Goal: Task Accomplishment & Management: Use online tool/utility

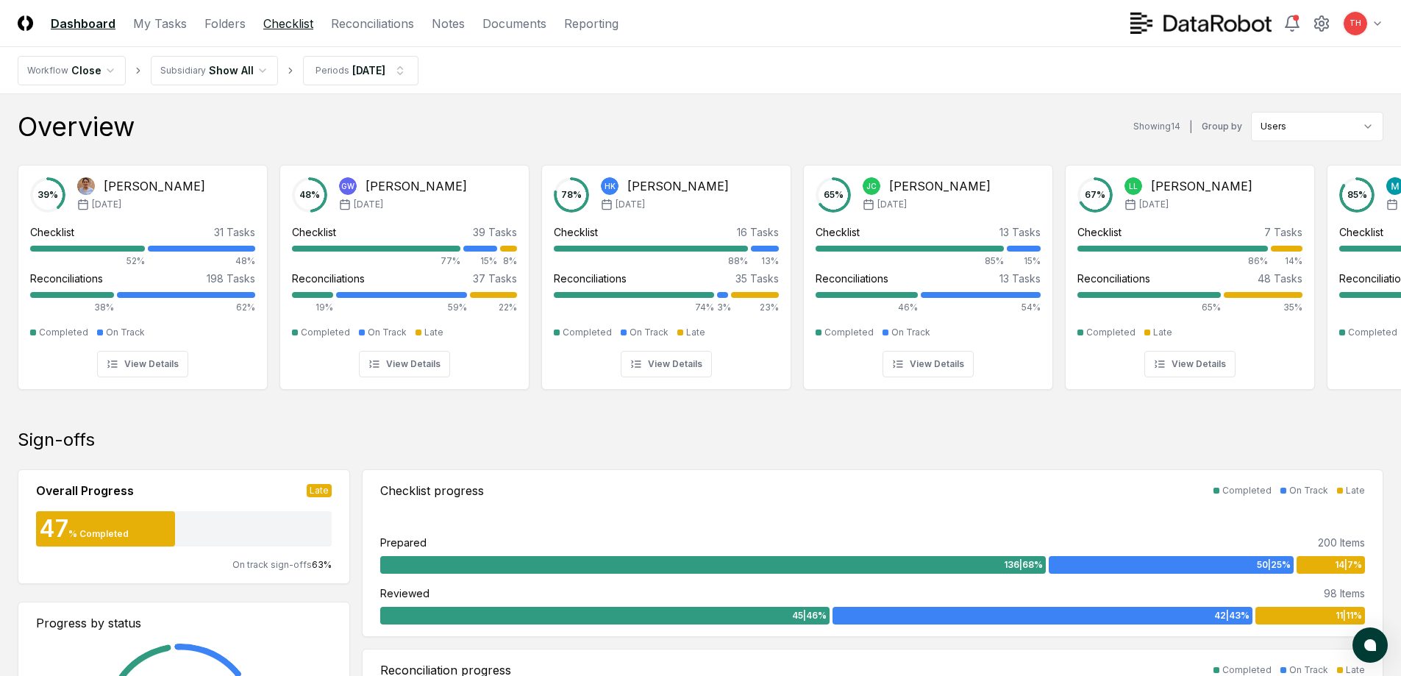
click at [301, 26] on link "Checklist" at bounding box center [288, 24] width 50 height 18
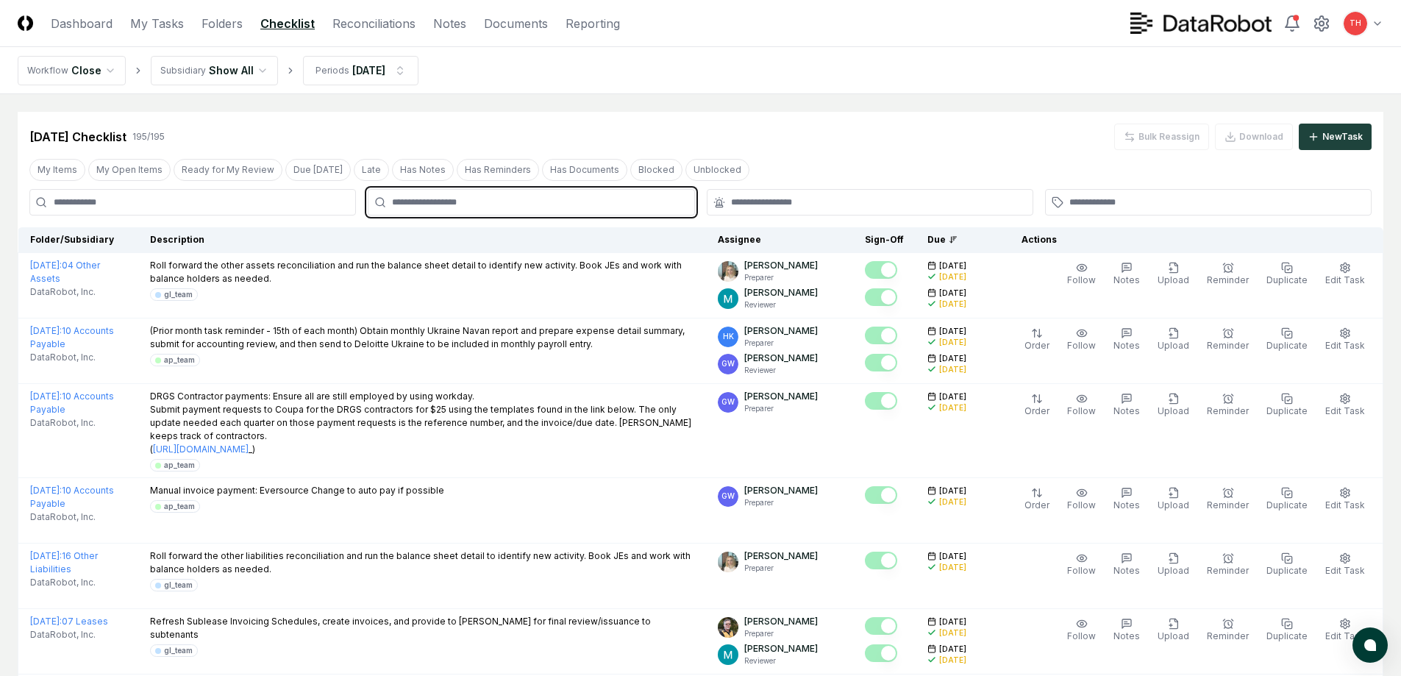
click at [546, 196] on input "text" at bounding box center [538, 202] width 293 height 13
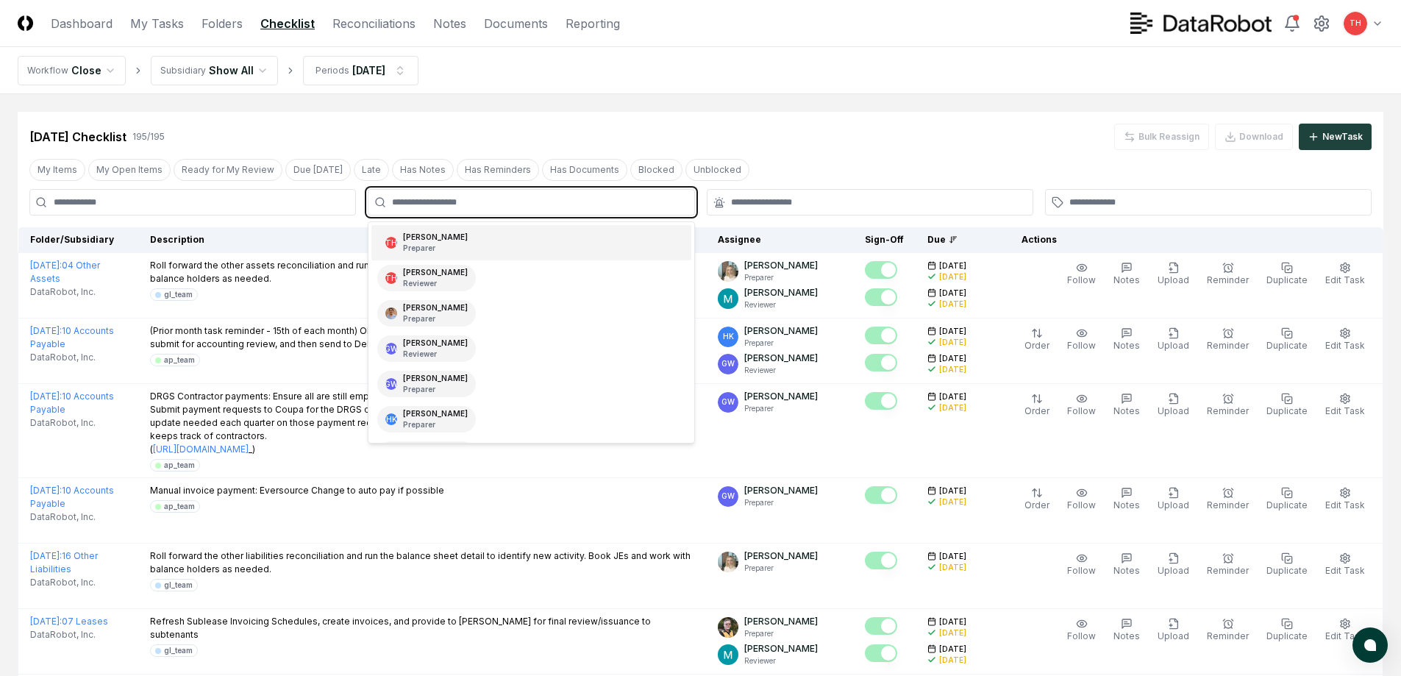
click at [482, 244] on div "TH [PERSON_NAME] Preparer" at bounding box center [530, 242] width 319 height 35
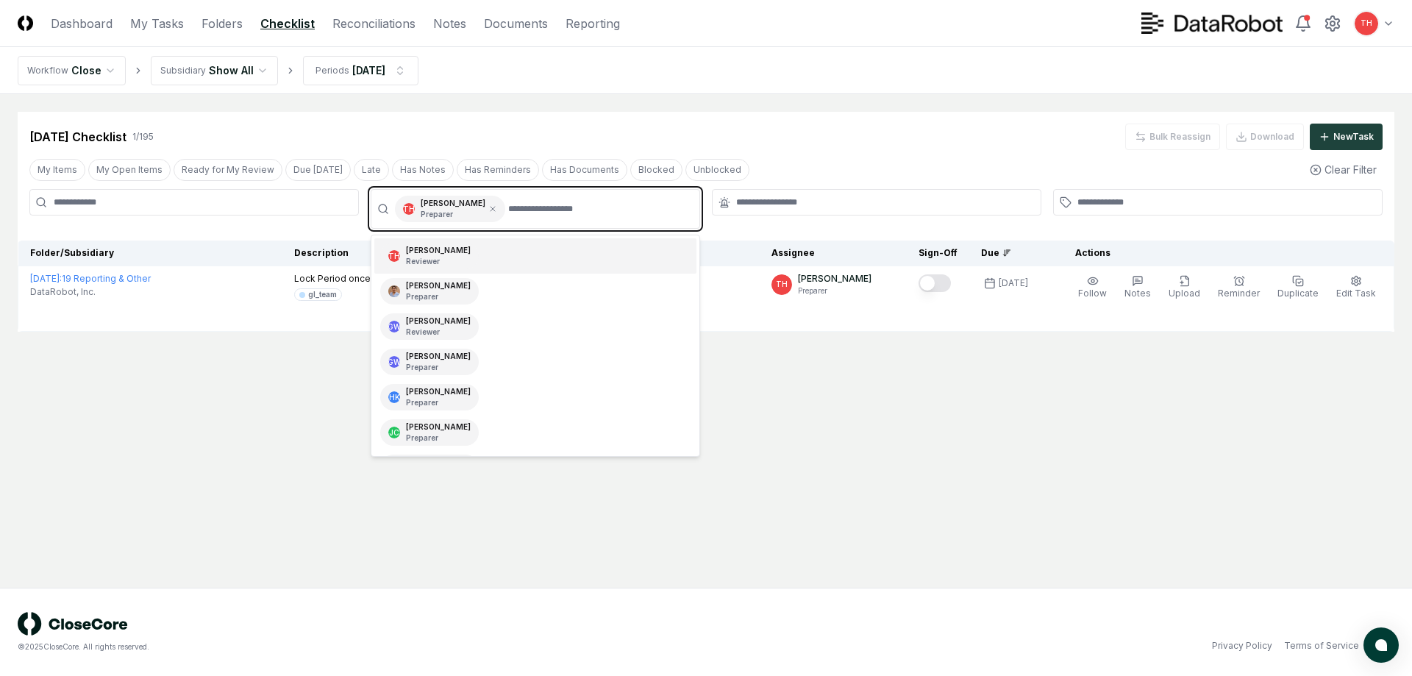
click at [438, 262] on p "Reviewer" at bounding box center [438, 261] width 65 height 11
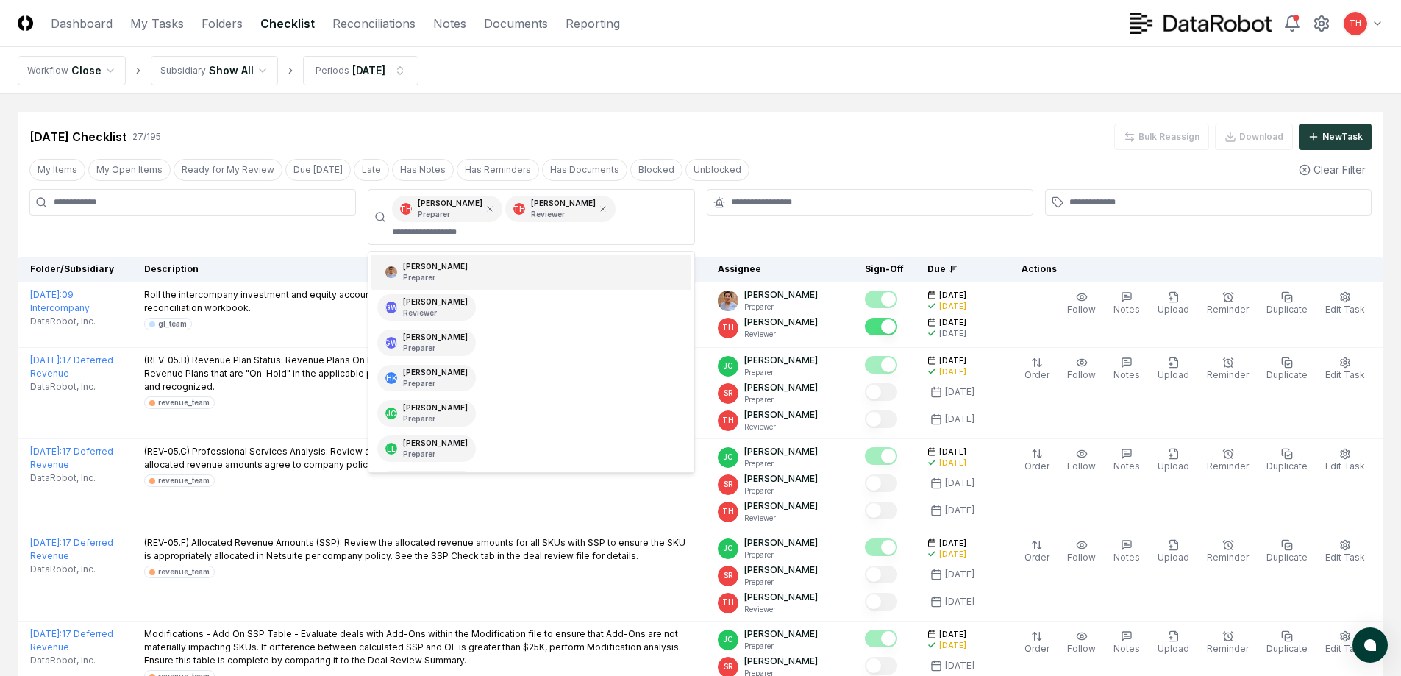
click at [883, 157] on div "My Items My Open Items Ready for My Review Due [DATE] Late Has Notes Has Remind…" at bounding box center [701, 169] width 1366 height 27
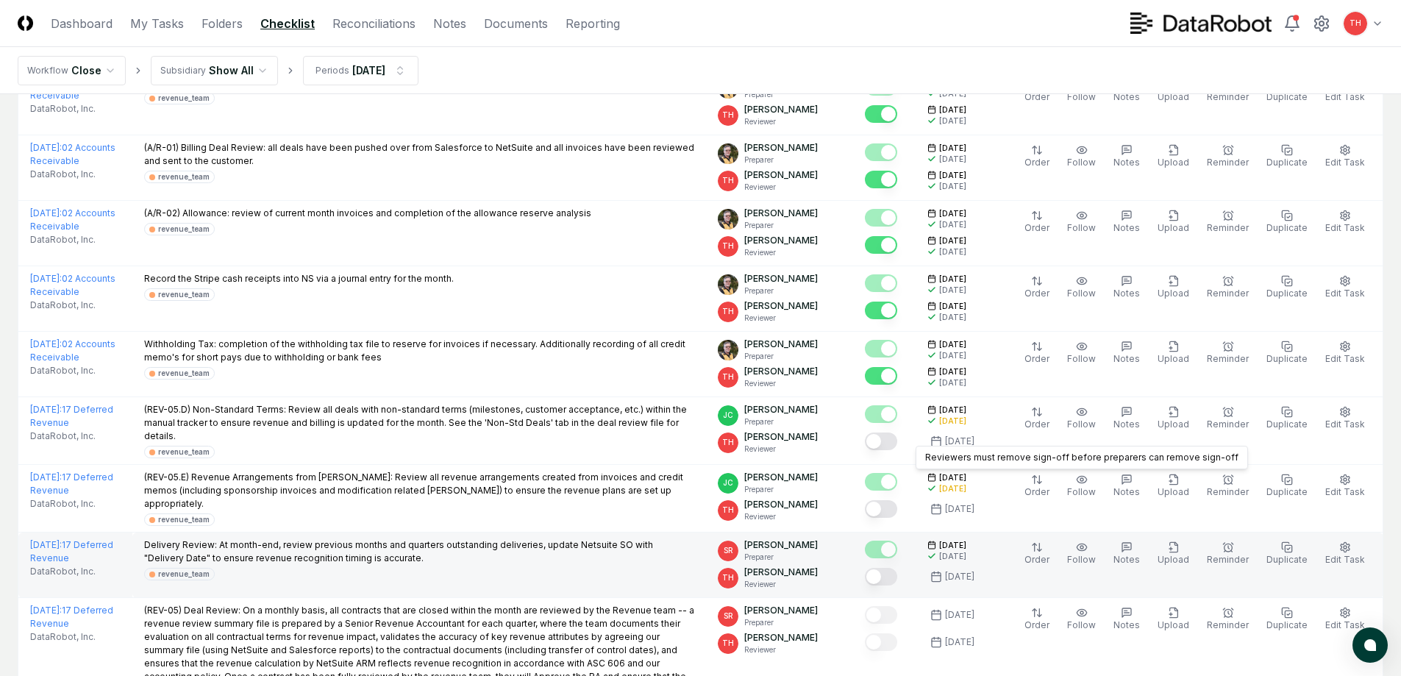
scroll to position [735, 0]
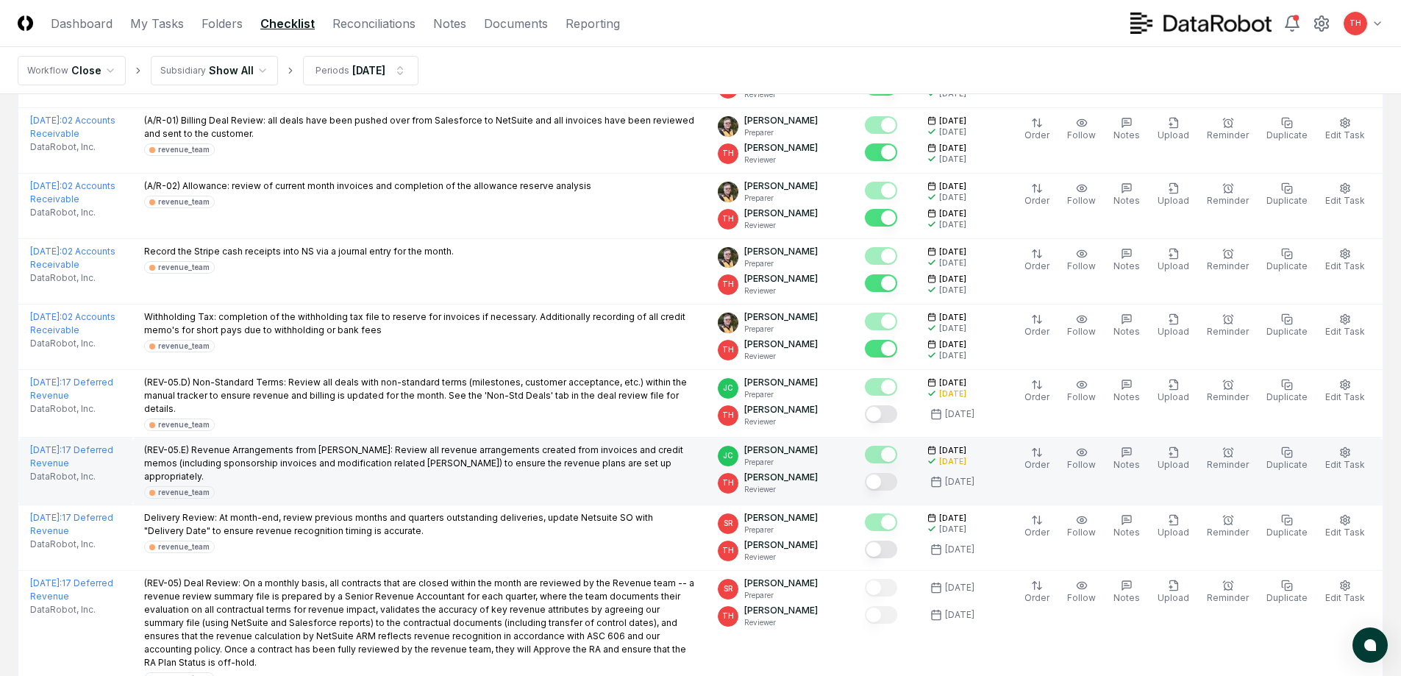
click at [896, 473] on button "Mark complete" at bounding box center [881, 482] width 32 height 18
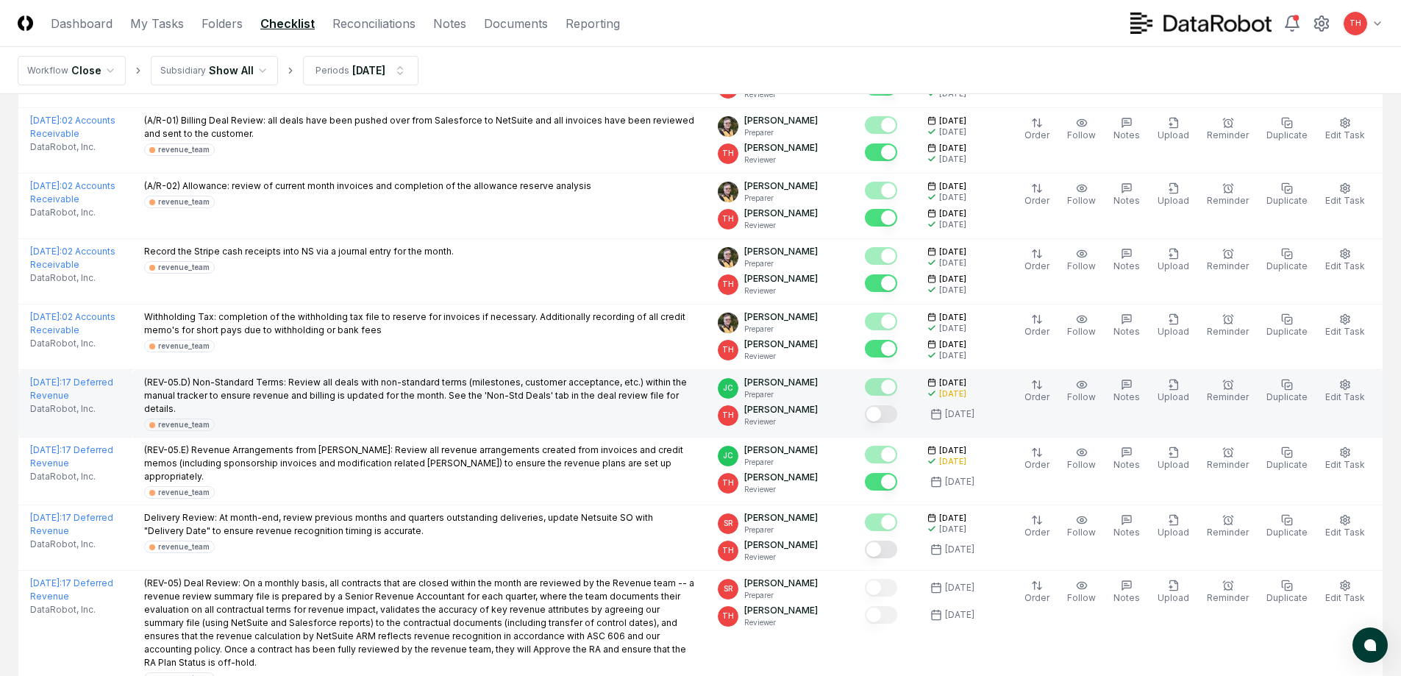
click at [894, 405] on button "Mark complete" at bounding box center [881, 414] width 32 height 18
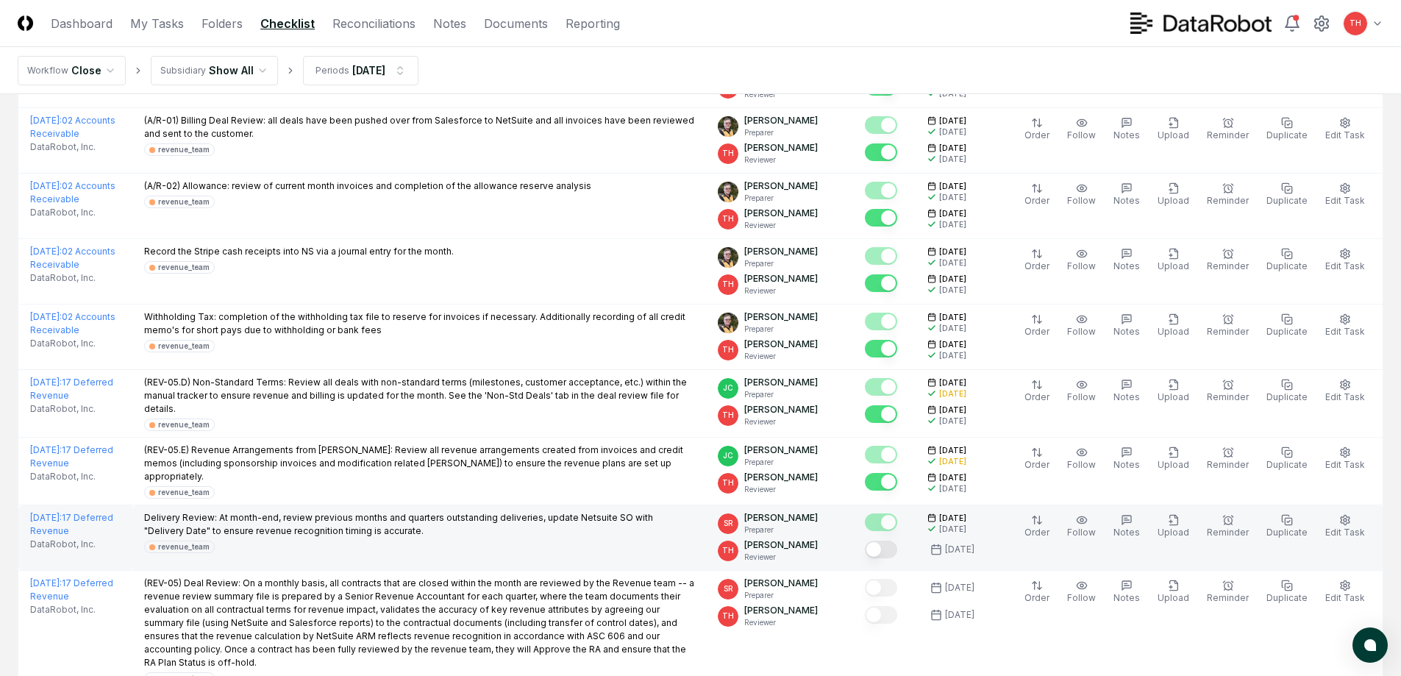
click at [886, 541] on button "Mark complete" at bounding box center [881, 550] width 32 height 18
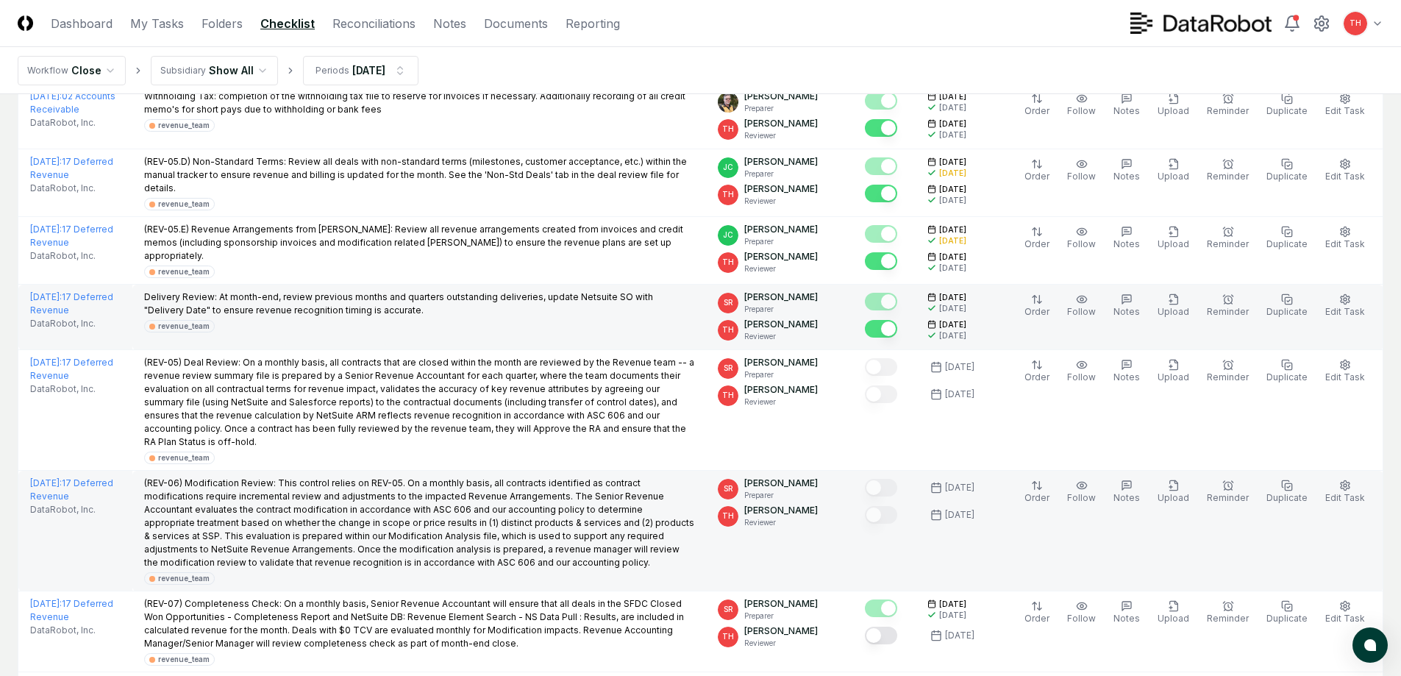
scroll to position [1177, 0]
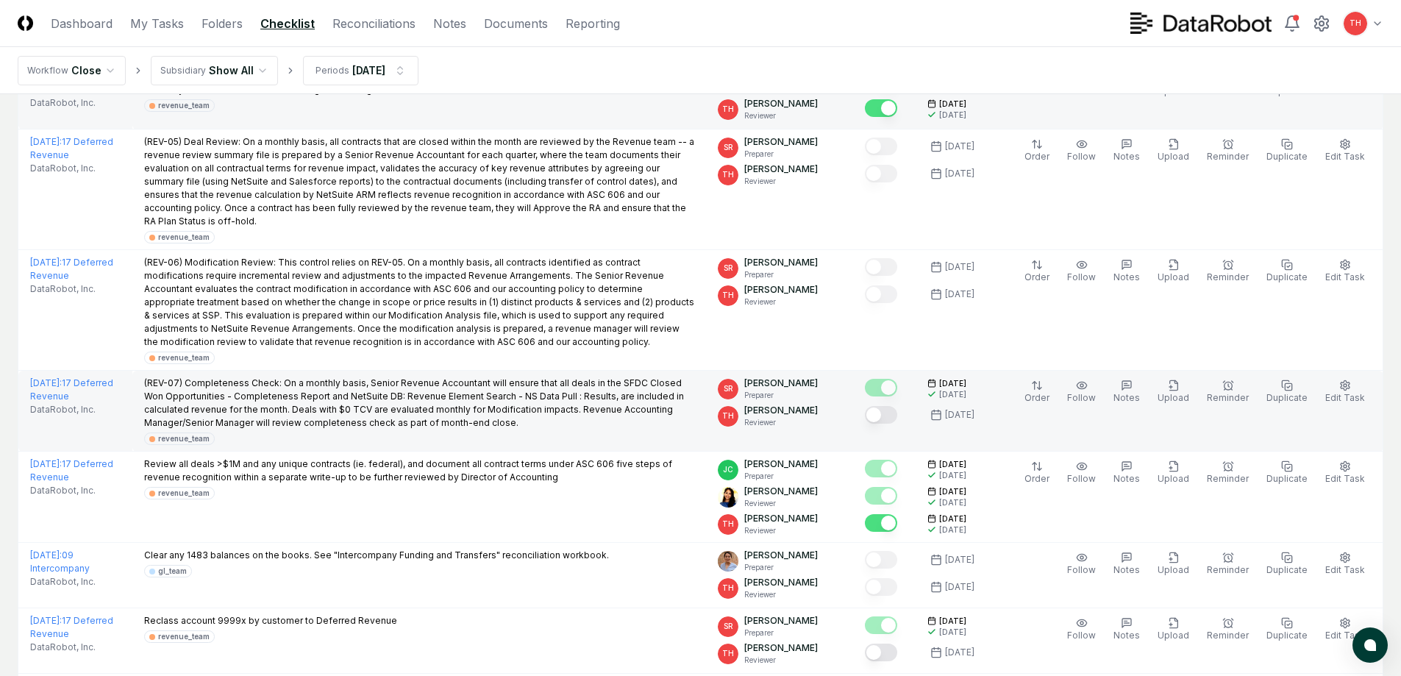
click at [896, 406] on button "Mark complete" at bounding box center [881, 415] width 32 height 18
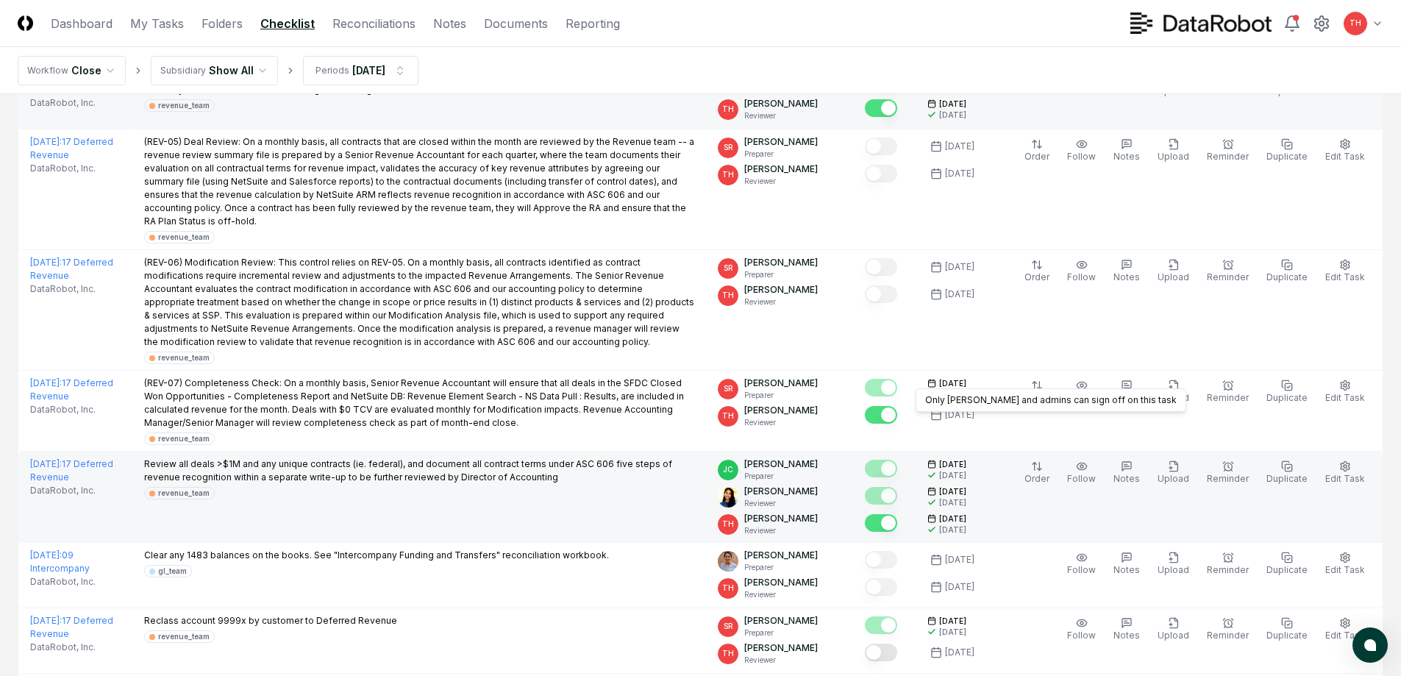
scroll to position [1324, 0]
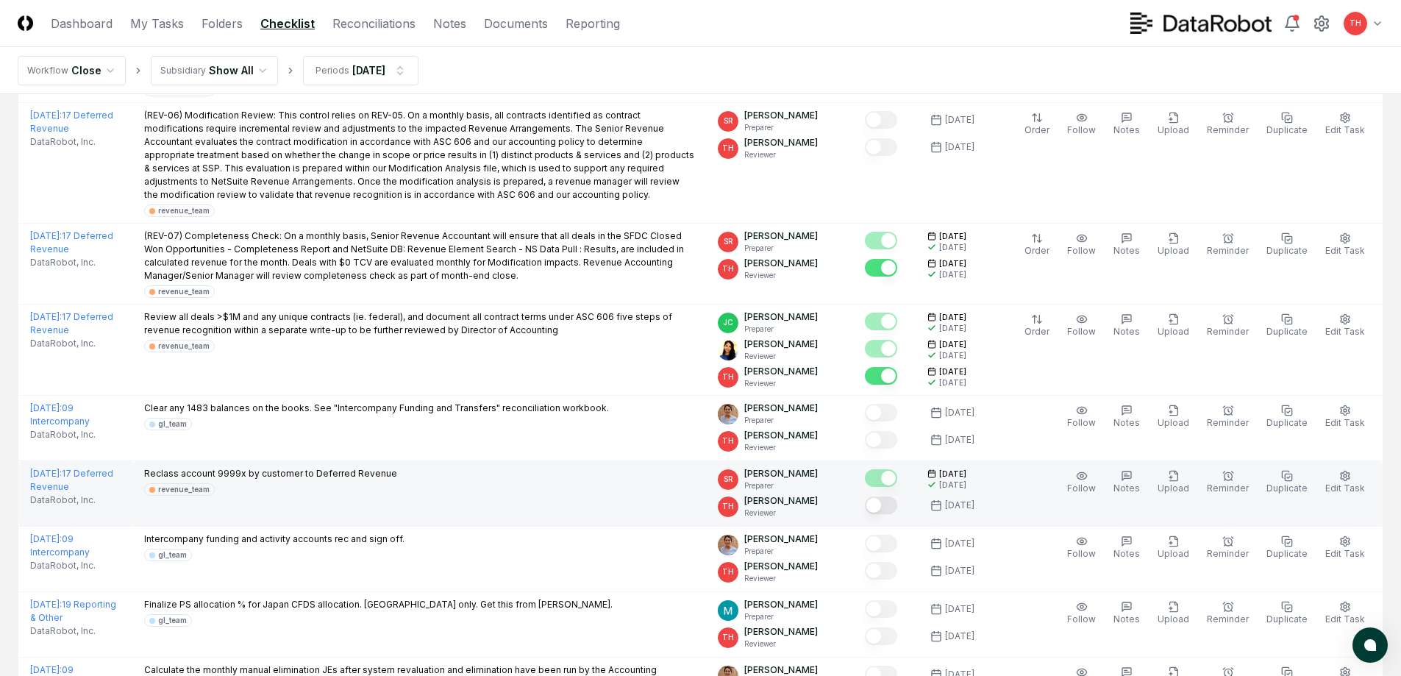
click at [896, 496] on button "Mark complete" at bounding box center [881, 505] width 32 height 18
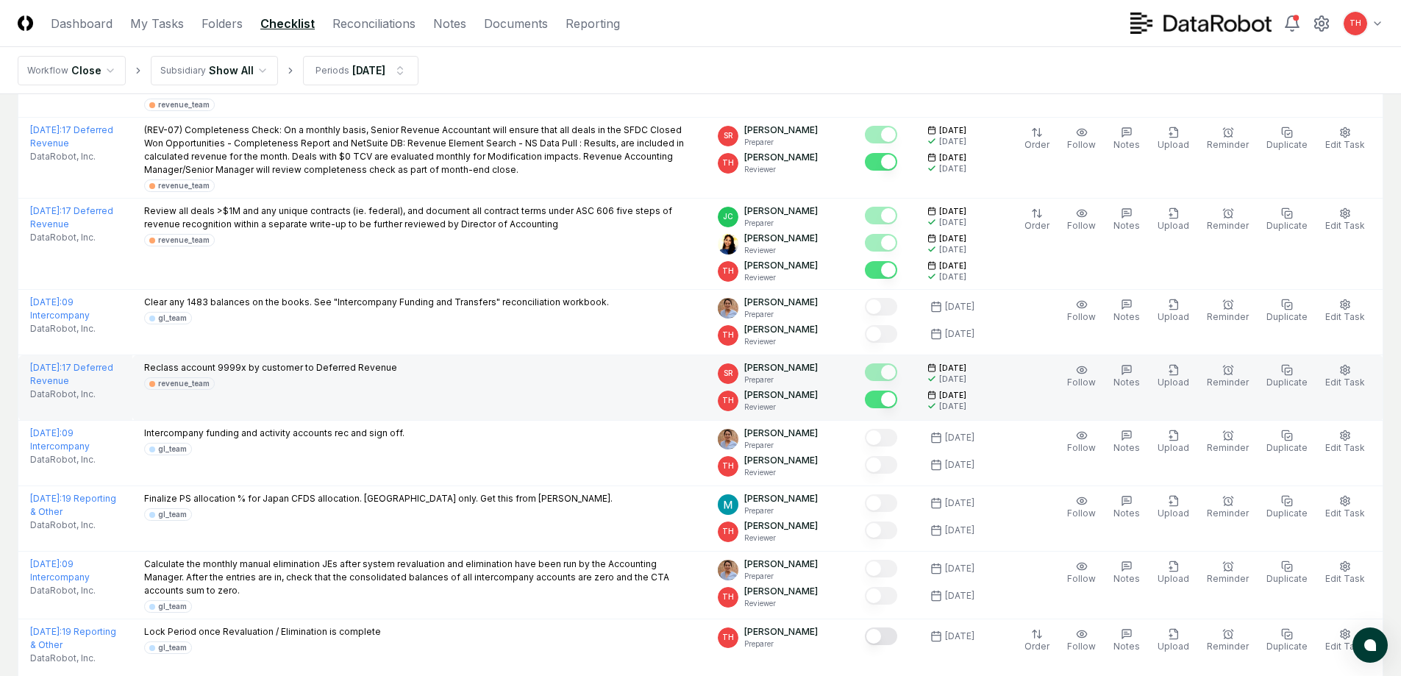
scroll to position [1419, 0]
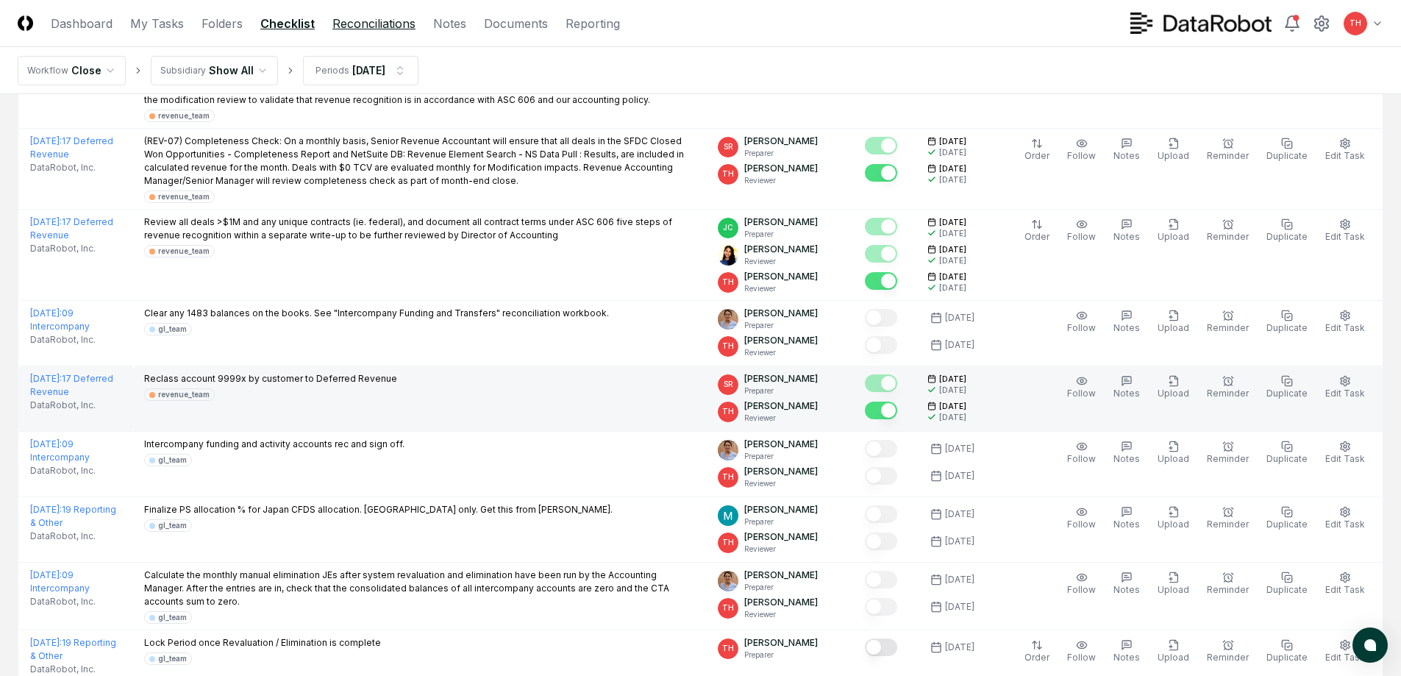
click at [364, 26] on link "Reconciliations" at bounding box center [373, 24] width 83 height 18
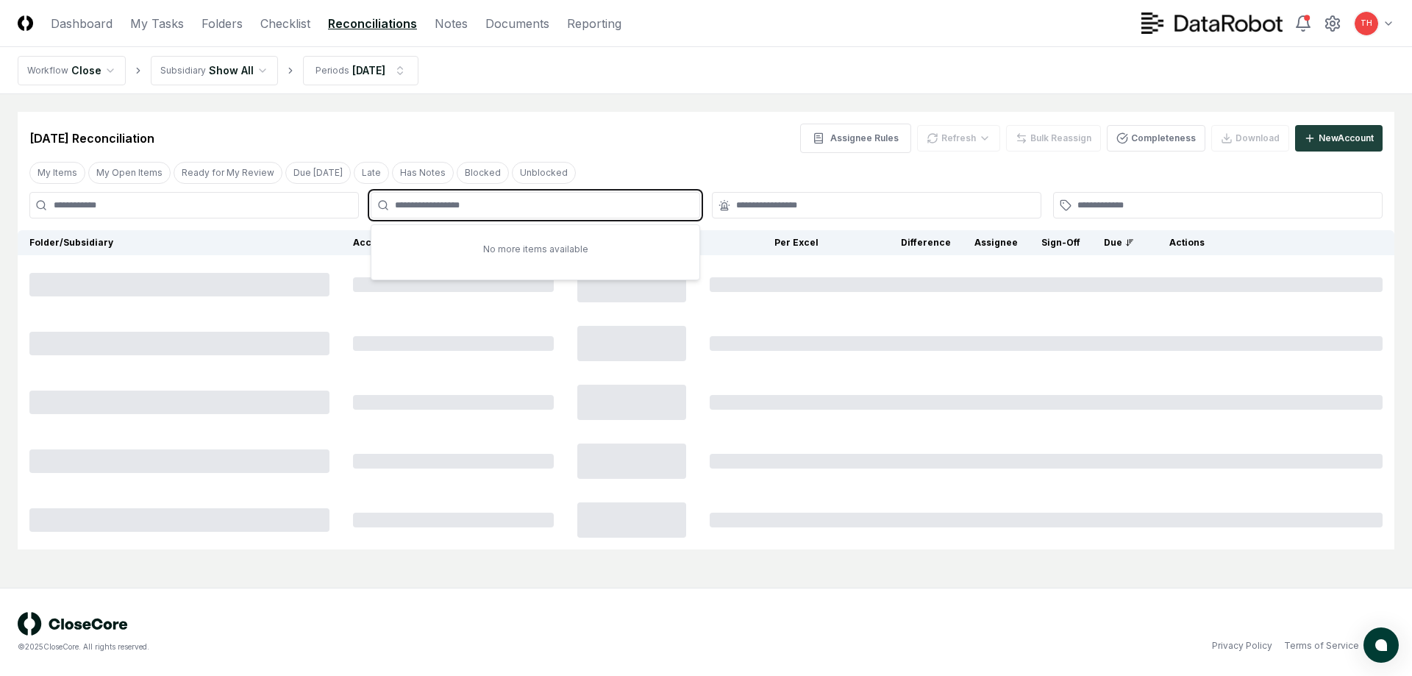
click at [482, 210] on input "text" at bounding box center [543, 205] width 296 height 13
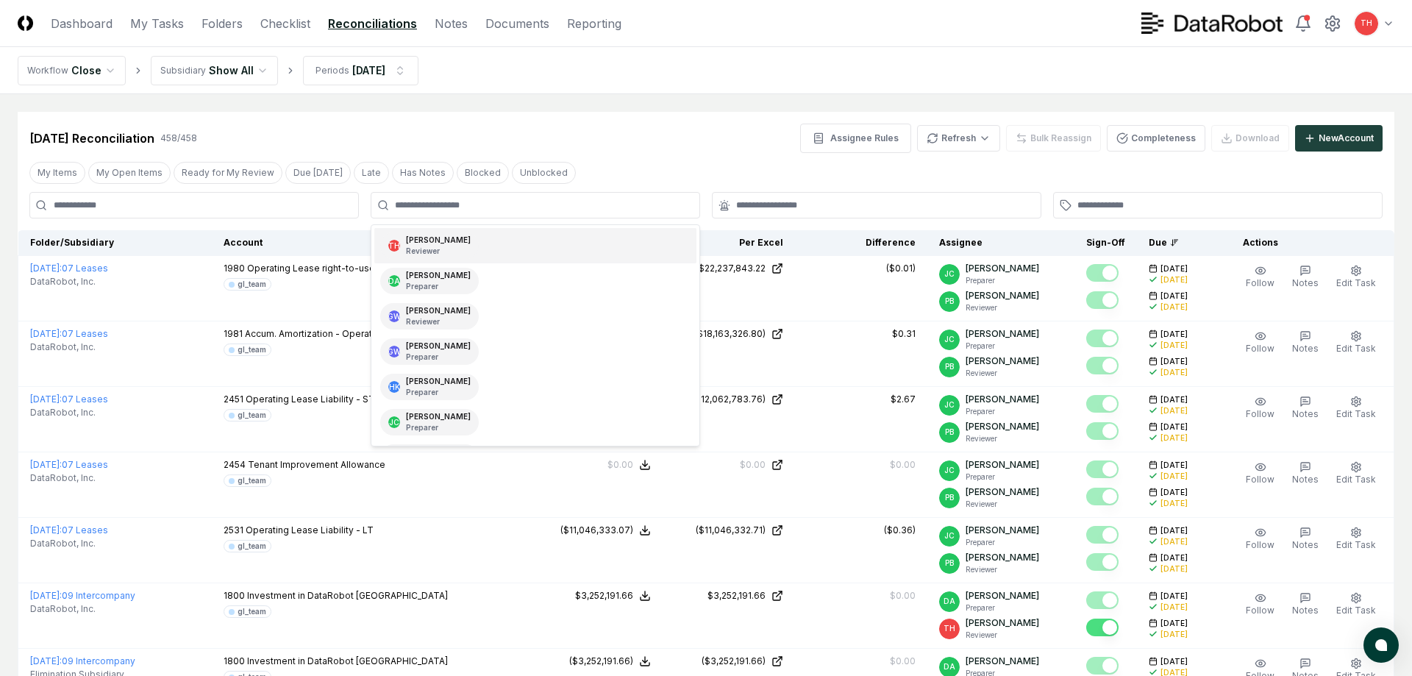
click at [457, 213] on div at bounding box center [535, 205] width 329 height 26
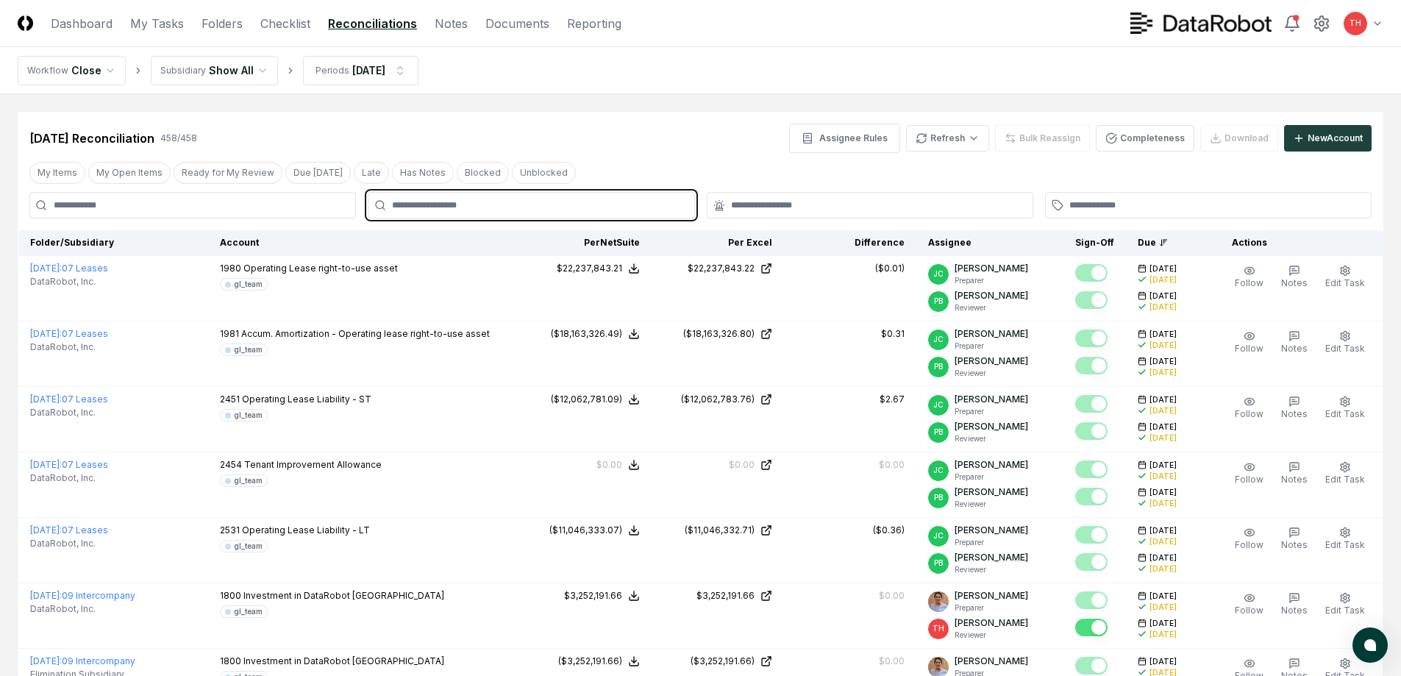
click at [553, 199] on input "text" at bounding box center [538, 205] width 293 height 13
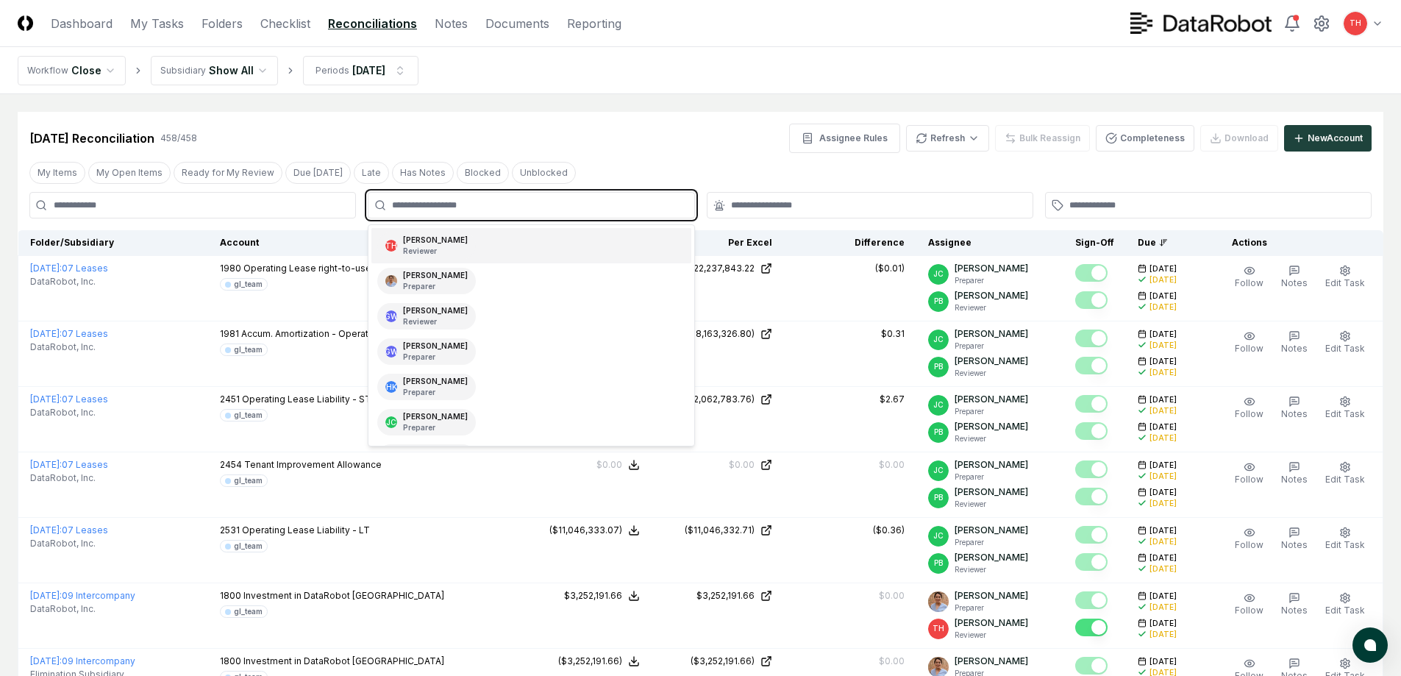
click at [491, 249] on div "TH [PERSON_NAME] Reviewer" at bounding box center [530, 245] width 319 height 35
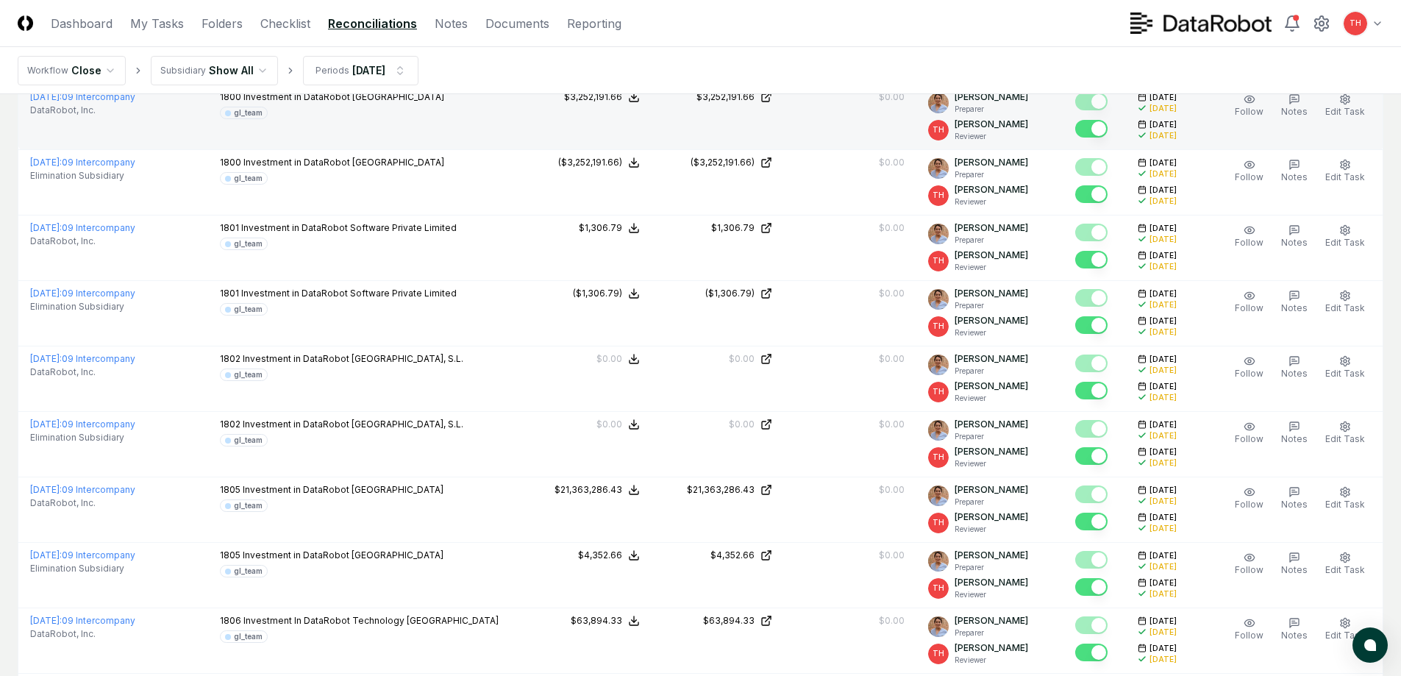
scroll to position [74, 0]
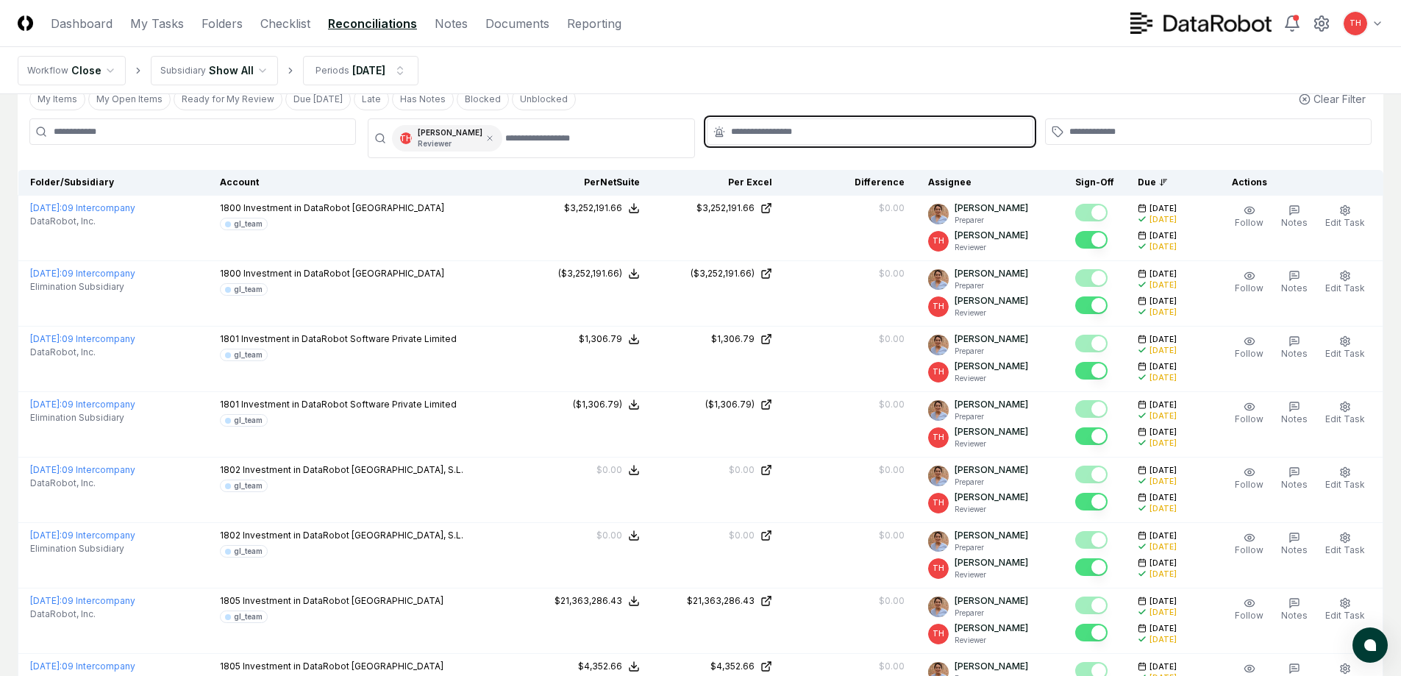
click at [799, 128] on input "text" at bounding box center [877, 131] width 293 height 13
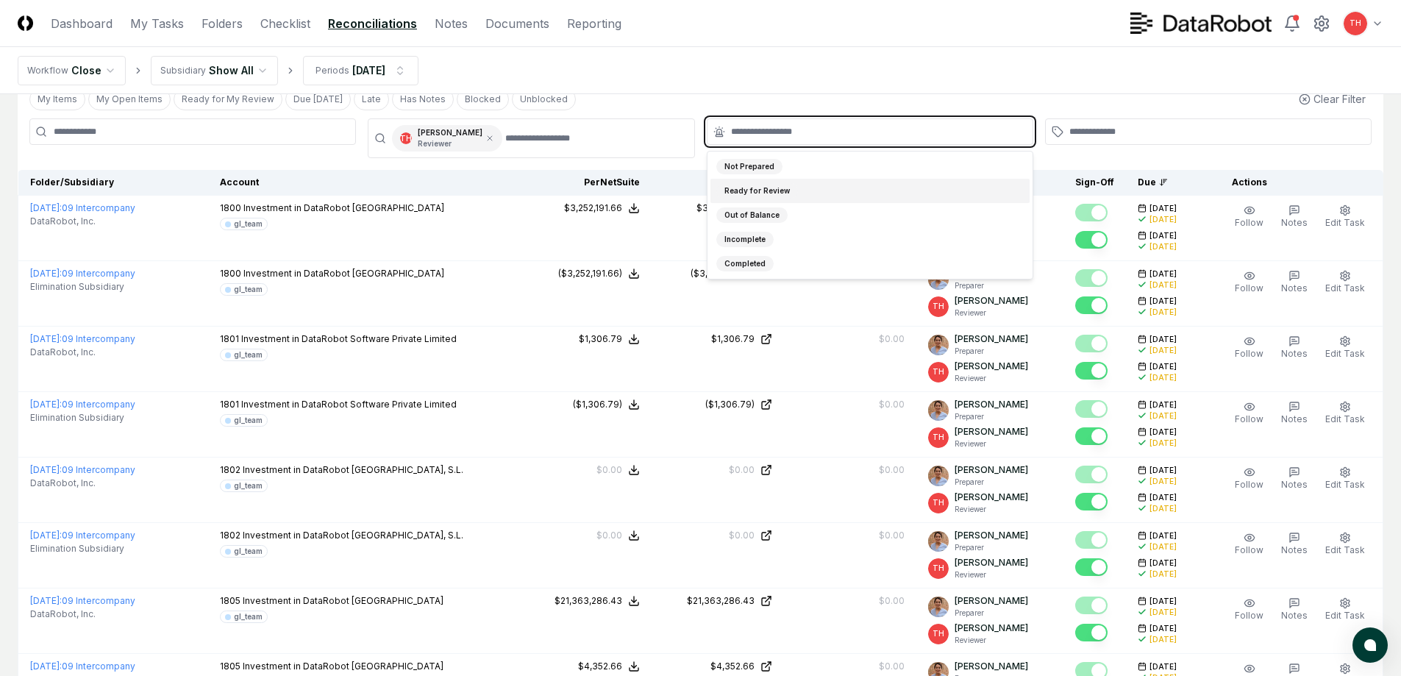
click at [780, 189] on div "Ready for Review" at bounding box center [757, 190] width 82 height 15
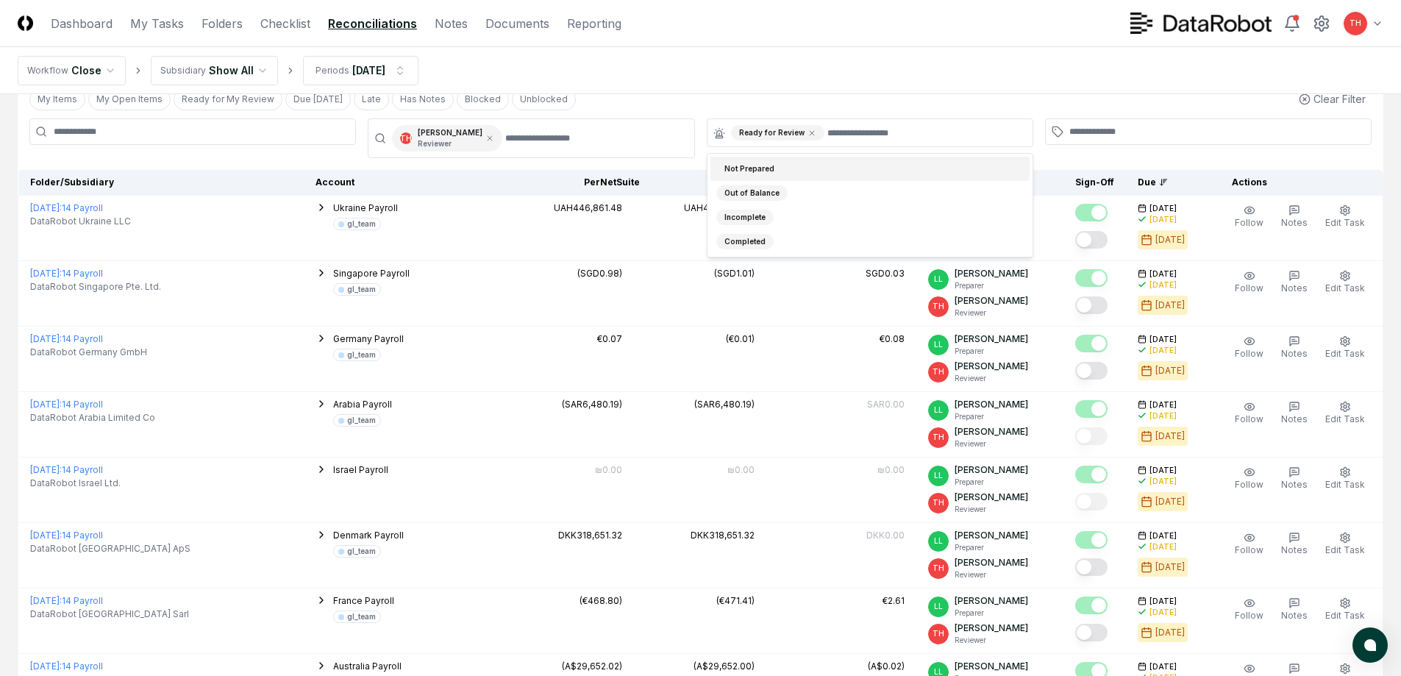
click at [839, 77] on nav "Workflow Close Subsidiary Show All Periods [DATE]" at bounding box center [700, 70] width 1401 height 47
